Goal: Task Accomplishment & Management: Use online tool/utility

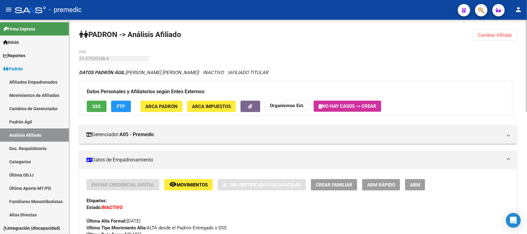
scroll to position [12, 0]
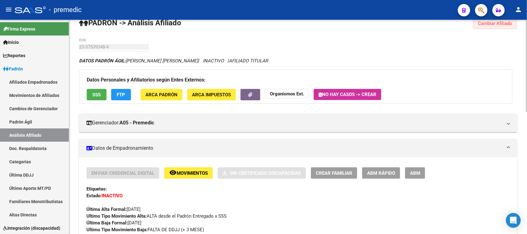
drag, startPoint x: 503, startPoint y: 22, endPoint x: 59, endPoint y: 38, distance: 444.6
click at [502, 22] on span "Cambiar Afiliado" at bounding box center [495, 24] width 34 height 6
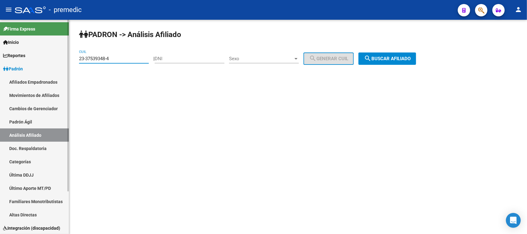
drag, startPoint x: 77, startPoint y: 57, endPoint x: 100, endPoint y: 57, distance: 22.2
click at [49, 53] on mat-sidenav-container "Firma Express Inicio Instructivos Contacto OS Reportes Padrón Traspasos x O.S. …" at bounding box center [263, 127] width 527 height 214
paste input "7-33951104-2"
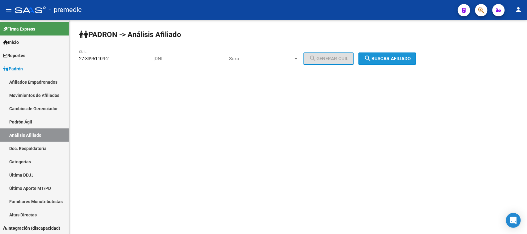
click at [406, 58] on span "search Buscar afiliado" at bounding box center [387, 59] width 47 height 6
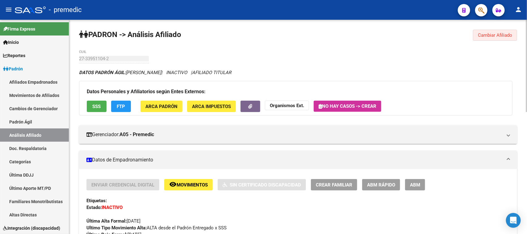
click at [503, 36] on span "Cambiar Afiliado" at bounding box center [495, 35] width 34 height 6
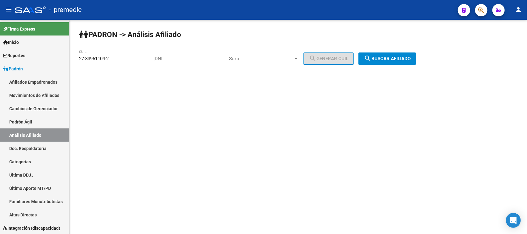
drag, startPoint x: 121, startPoint y: 54, endPoint x: 103, endPoint y: 58, distance: 18.0
click at [103, 58] on div "27-33951104-2 CUIL" at bounding box center [114, 56] width 70 height 13
drag, startPoint x: 99, startPoint y: 58, endPoint x: 91, endPoint y: 57, distance: 8.0
click at [66, 55] on mat-sidenav-container "Firma Express Inicio Instructivos Contacto OS Reportes Padrón Traspasos x O.S. …" at bounding box center [263, 127] width 527 height 214
paste input "25824816-9"
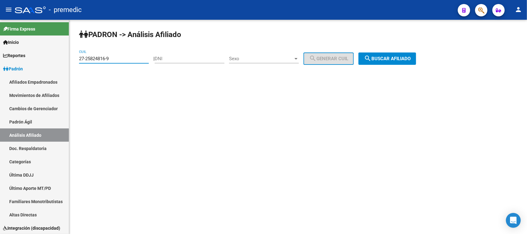
type input "27-25824816-9"
click at [402, 55] on button "search Buscar afiliado" at bounding box center [387, 58] width 58 height 12
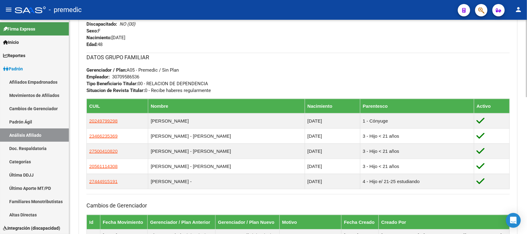
scroll to position [309, 0]
